Goal: Transaction & Acquisition: Book appointment/travel/reservation

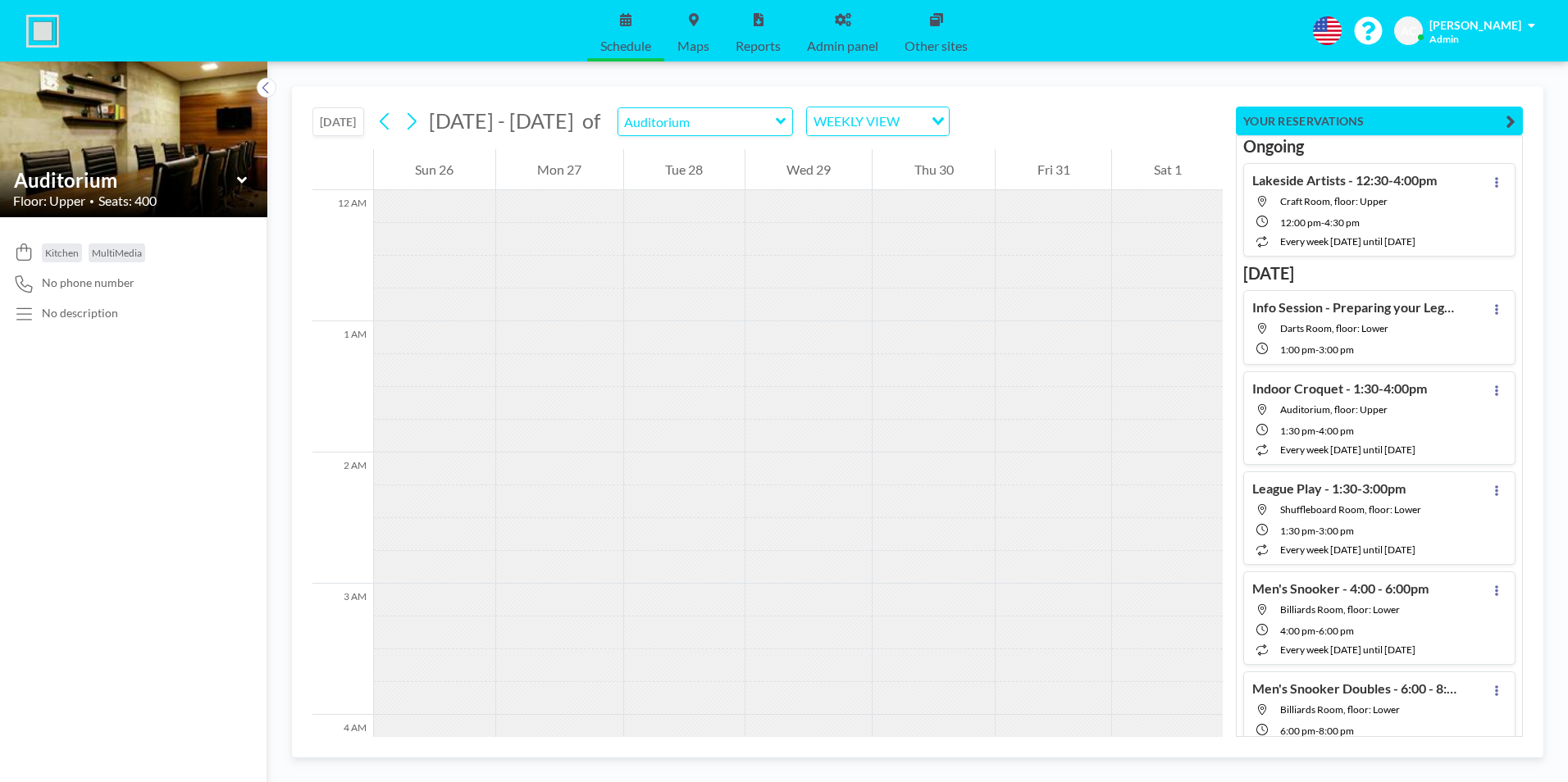
scroll to position [574, 0]
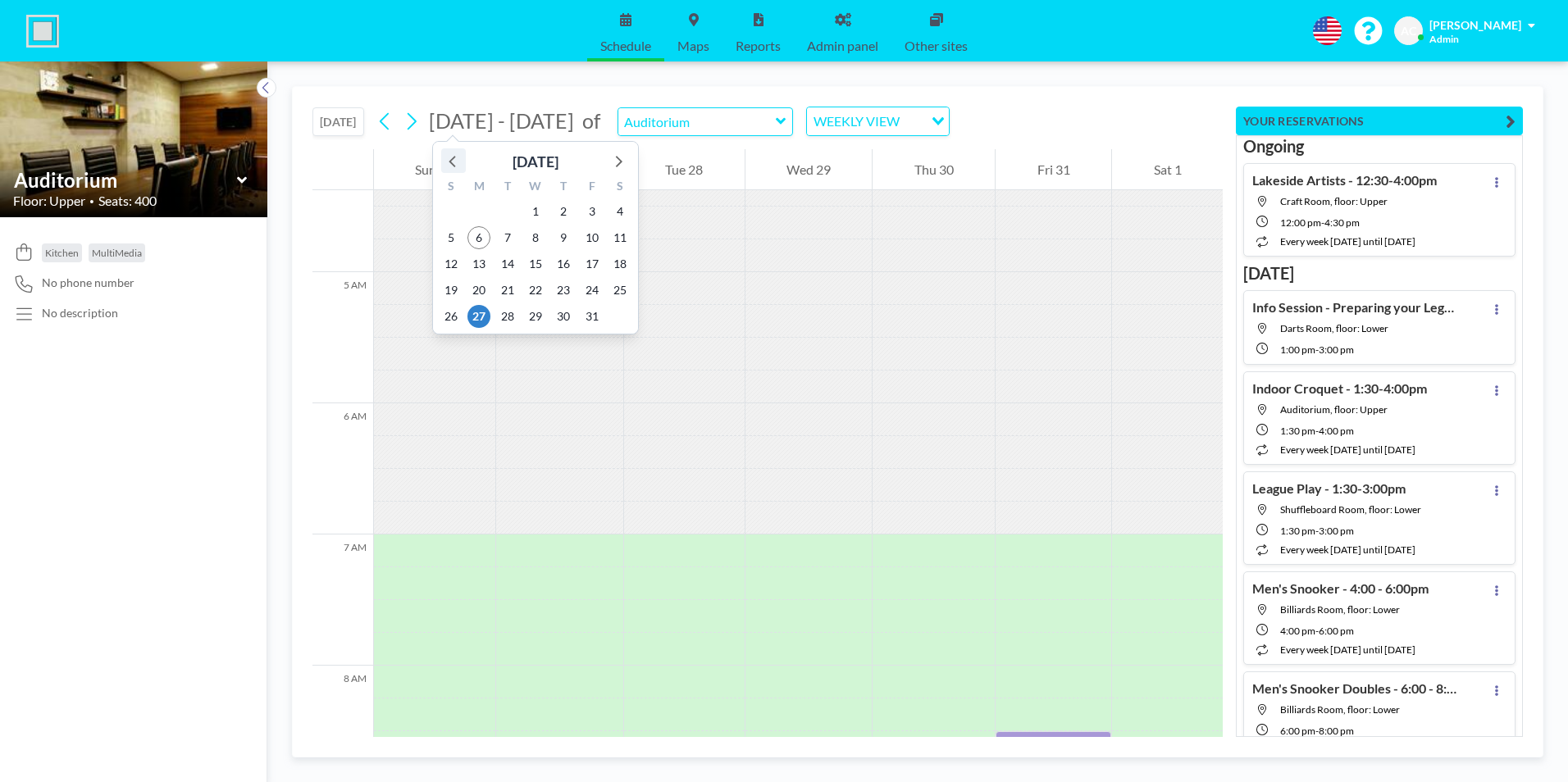
click at [452, 162] on icon at bounding box center [454, 161] width 22 height 22
click at [616, 162] on icon at bounding box center [617, 161] width 22 height 22
click at [457, 262] on span "12" at bounding box center [451, 264] width 23 height 23
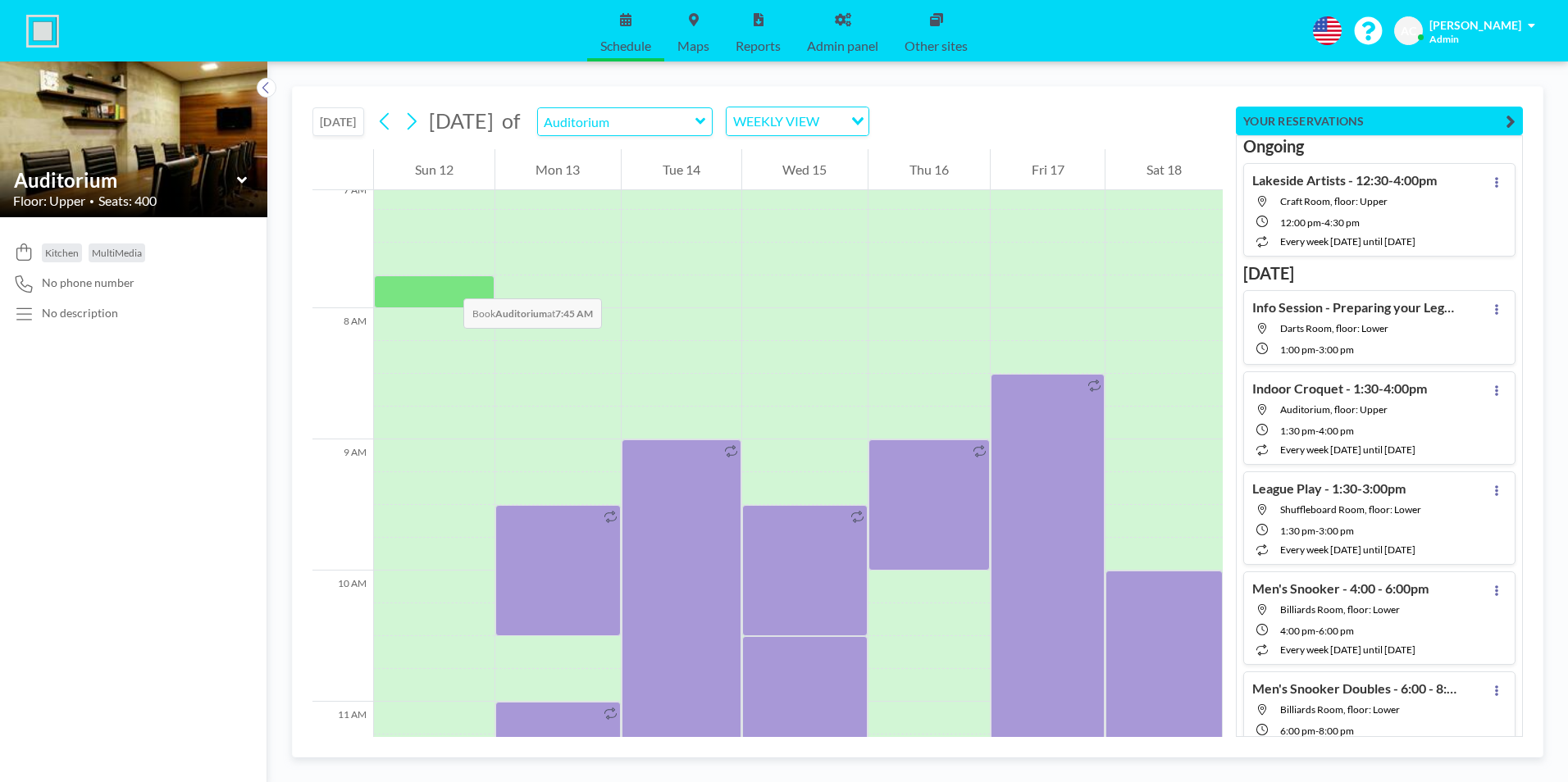
scroll to position [902, 0]
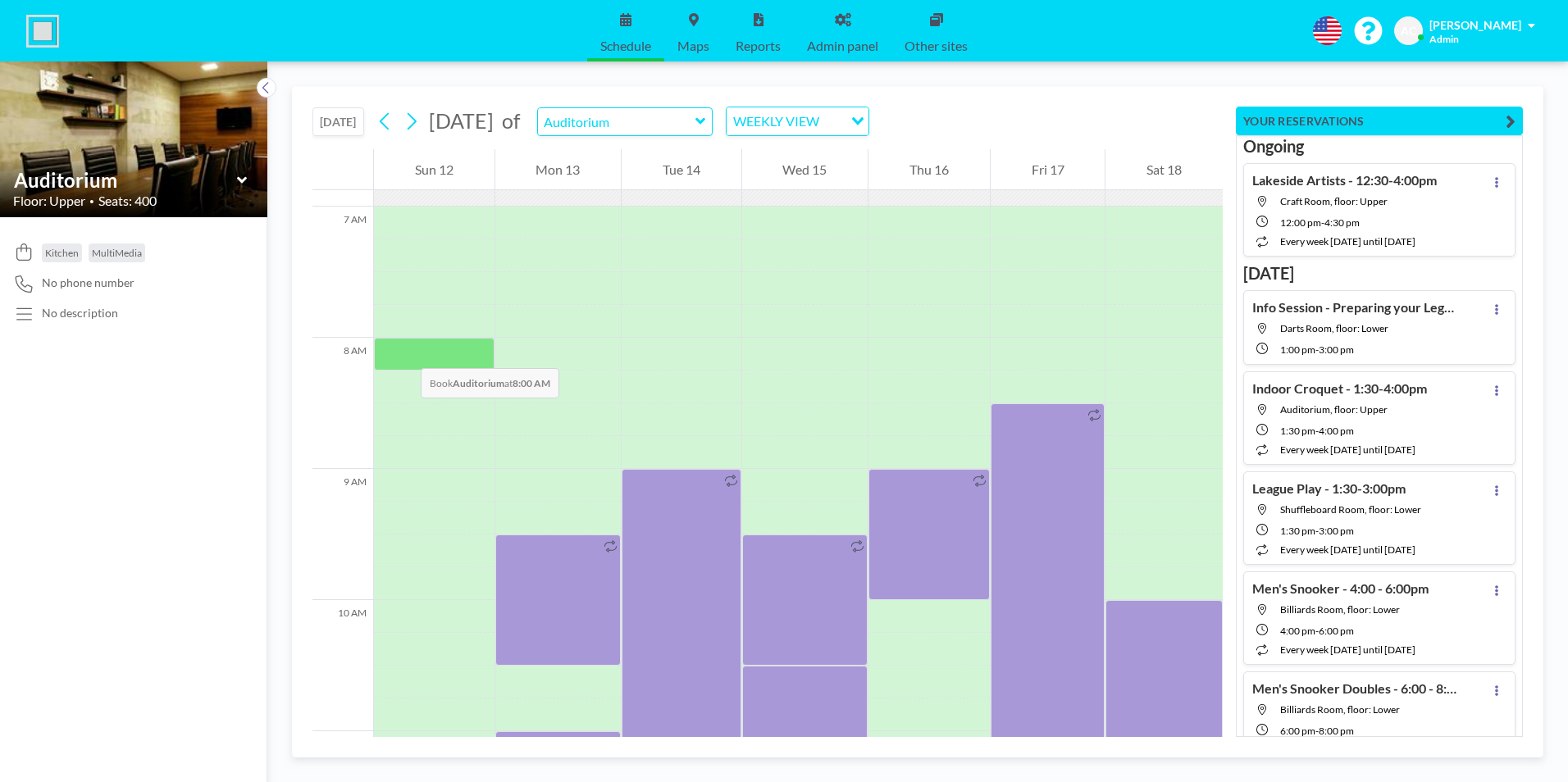
click at [404, 352] on div at bounding box center [434, 354] width 121 height 33
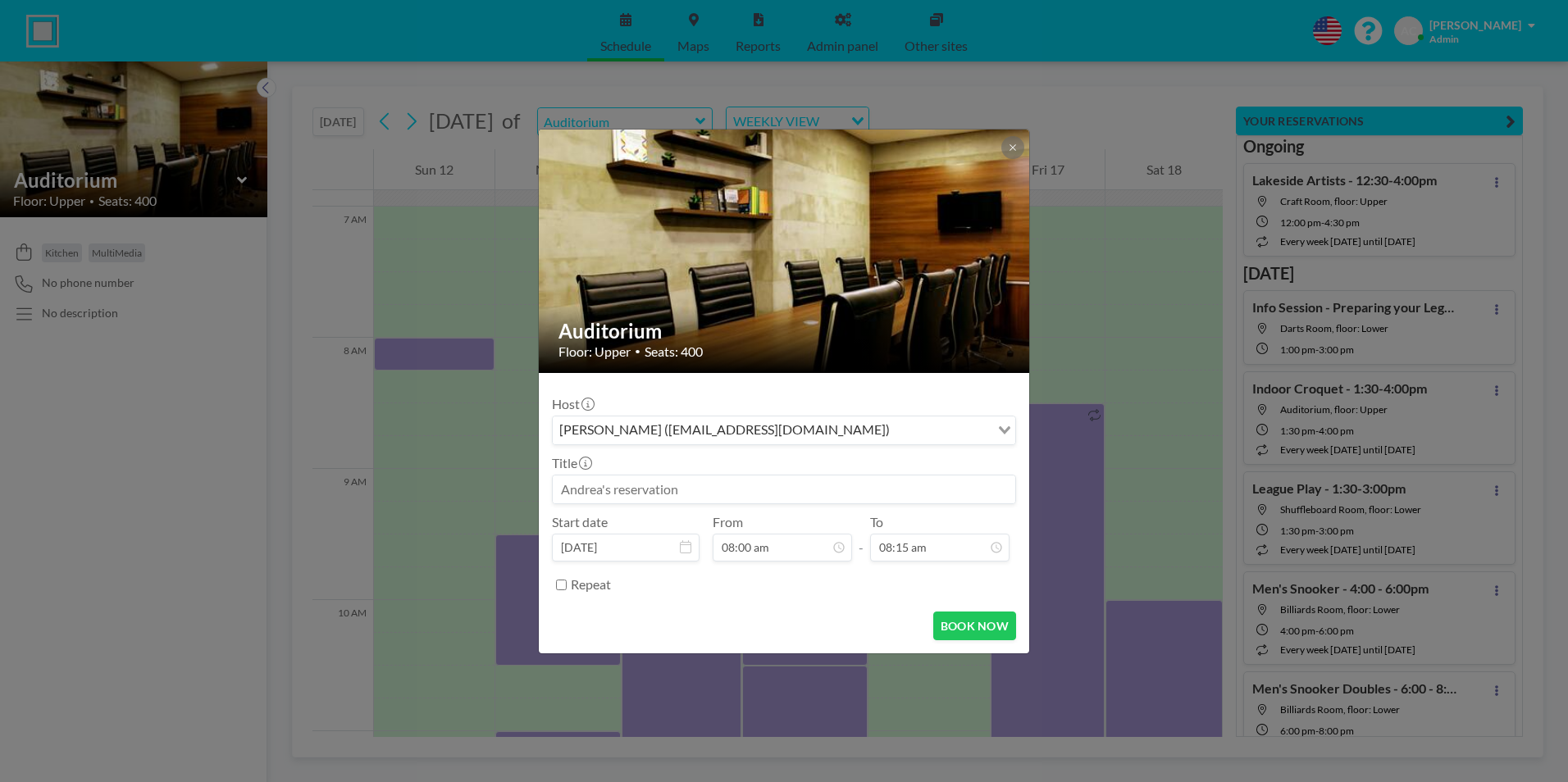
click at [688, 488] on input at bounding box center [784, 490] width 463 height 28
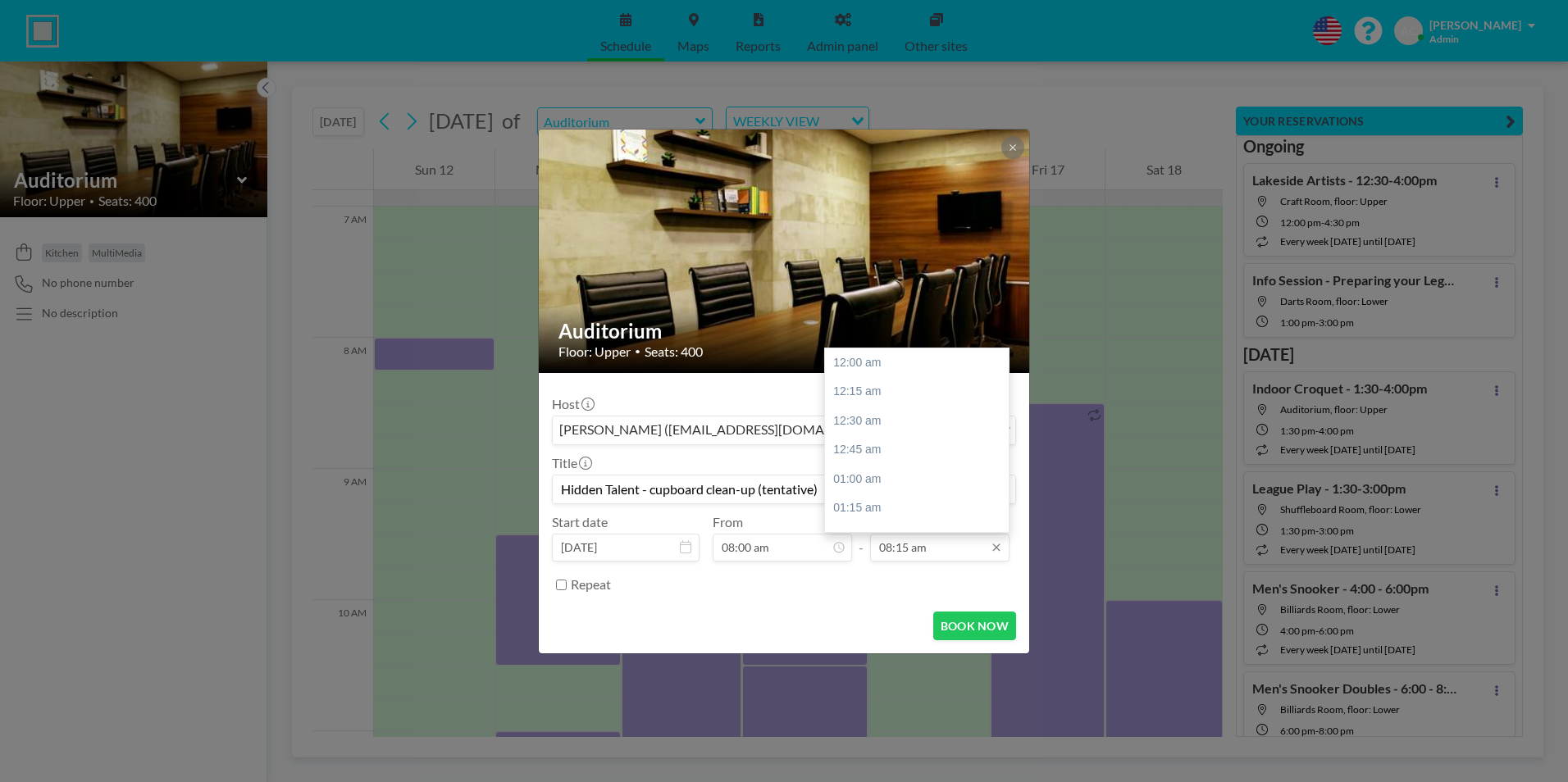
type input "Hidden Talent - cupboard clean-up (tentative)"
click at [931, 553] on input "08:15 am" at bounding box center [940, 548] width 140 height 28
click at [907, 411] on div "10:00 pm" at bounding box center [922, 410] width 192 height 30
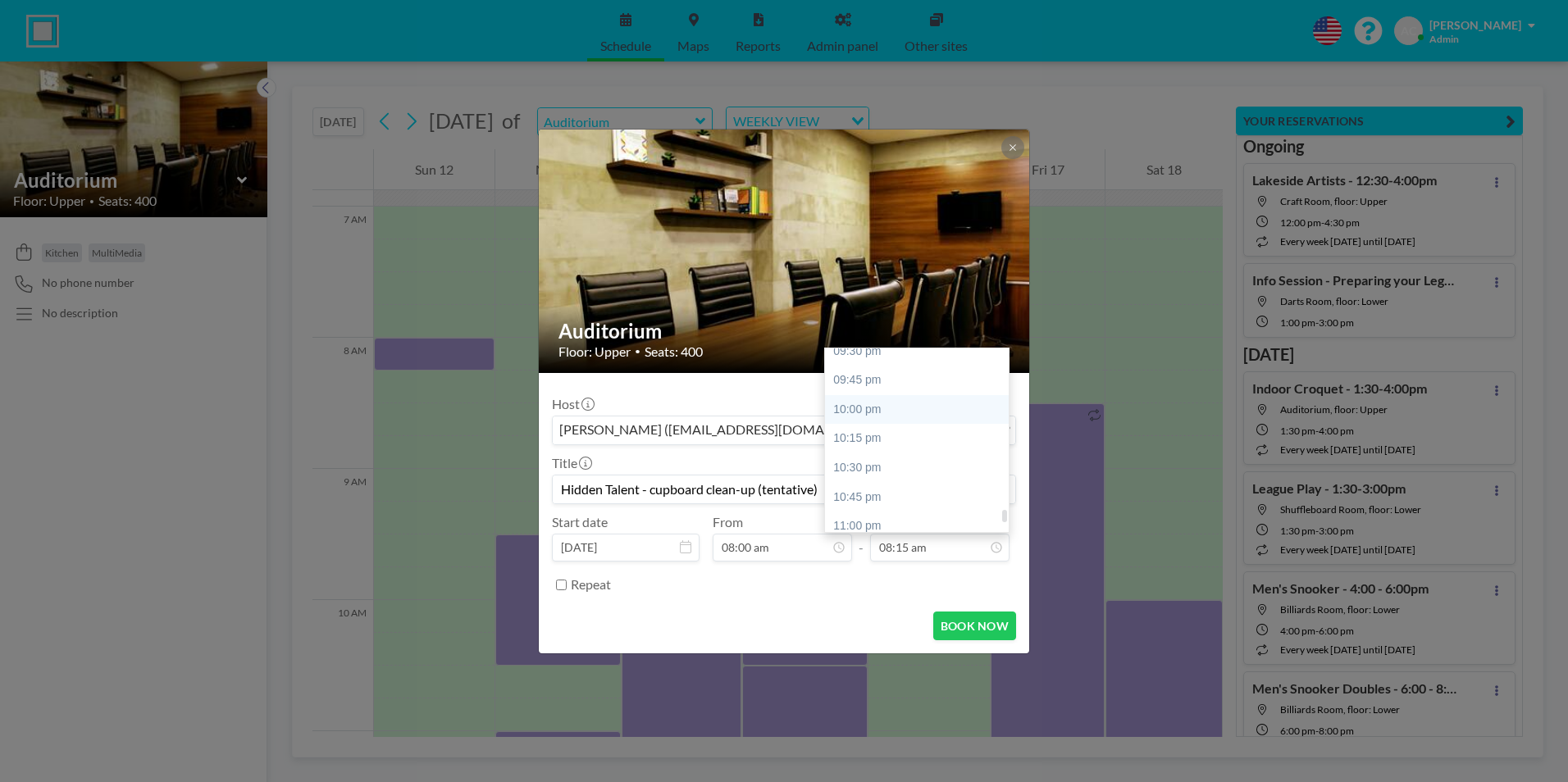
type input "10:00 pm"
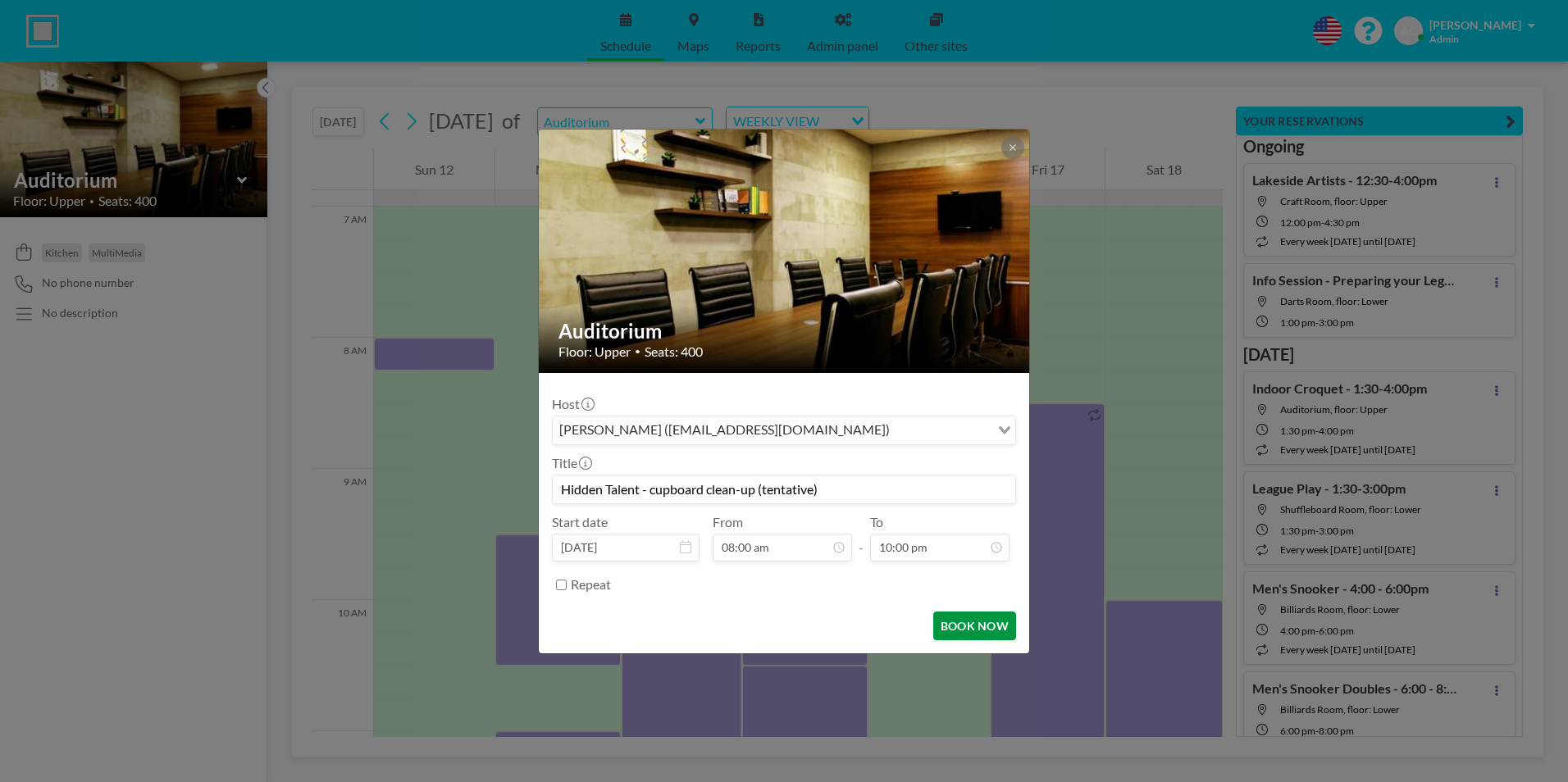
click at [968, 629] on button "BOOK NOW" at bounding box center [975, 625] width 83 height 29
